Goal: Find specific page/section: Find specific page/section

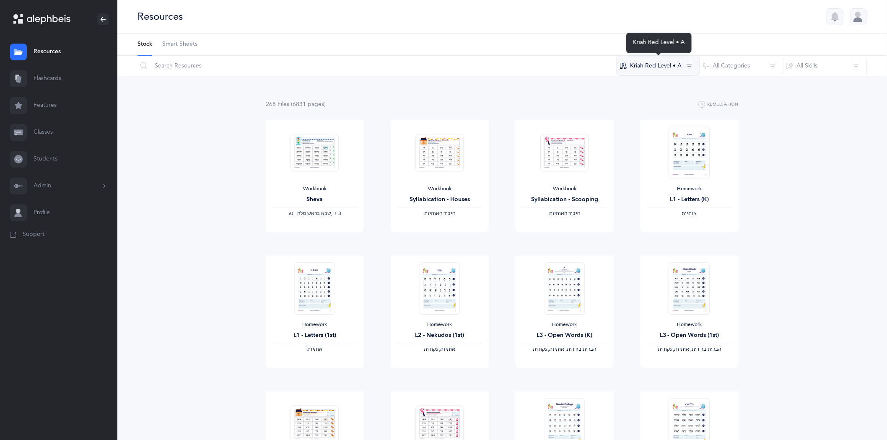
click at [687, 62] on button "Kriah Red Level • A" at bounding box center [659, 66] width 84 height 20
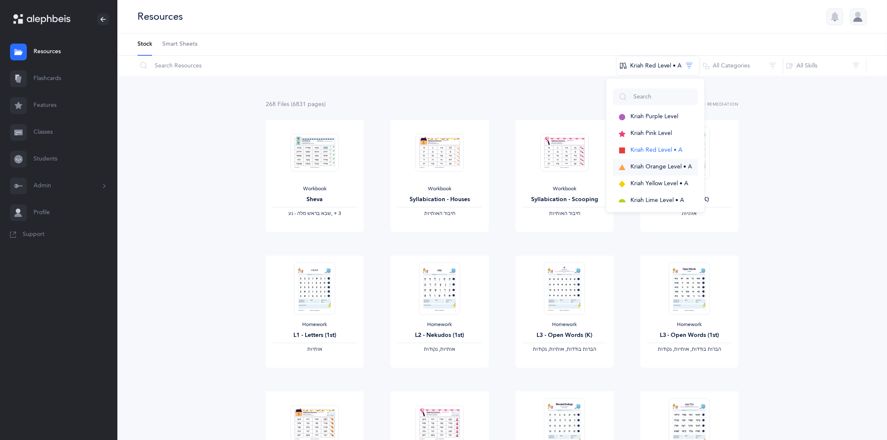
click at [652, 168] on span "Kriah Orange Level • A" at bounding box center [662, 167] width 62 height 7
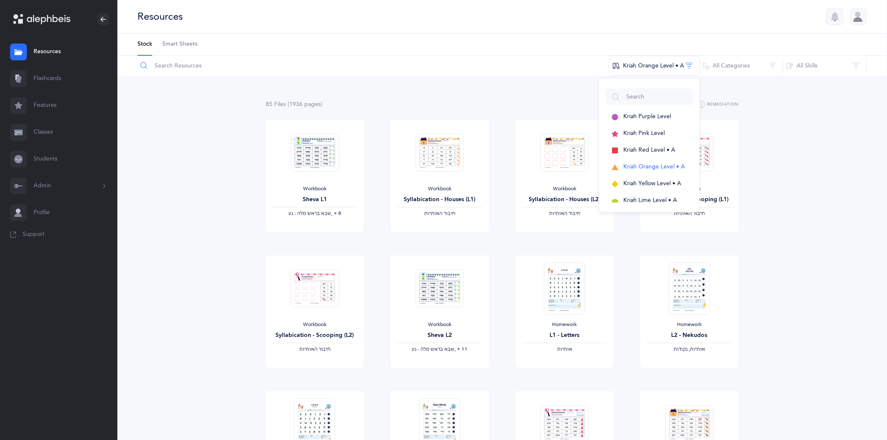
click at [219, 68] on input "text" at bounding box center [373, 66] width 473 height 20
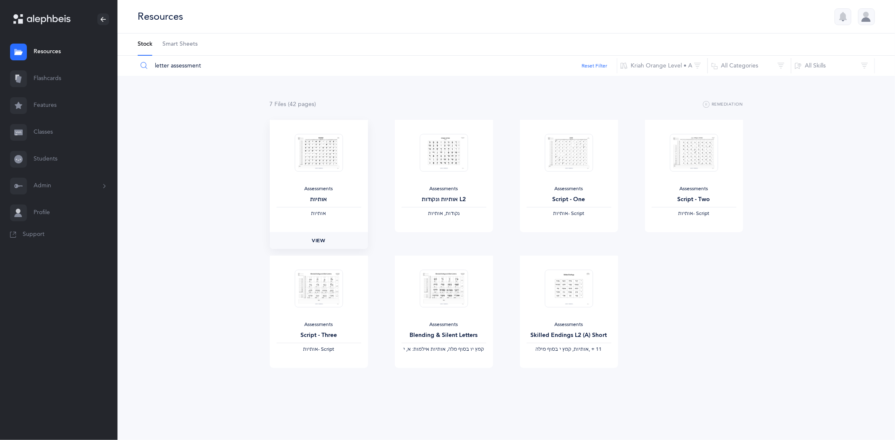
click at [320, 240] on span "View" at bounding box center [318, 241] width 13 height 8
click at [443, 240] on span "View" at bounding box center [443, 241] width 13 height 8
click at [200, 62] on input "letter assessment" at bounding box center [377, 66] width 480 height 20
type input "l"
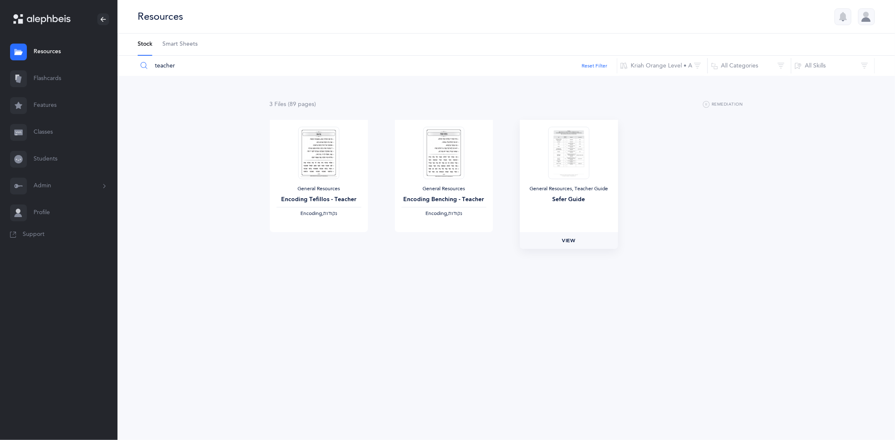
type input "teacher"
click at [572, 241] on span "View" at bounding box center [568, 241] width 13 height 8
